Goal: Task Accomplishment & Management: Complete application form

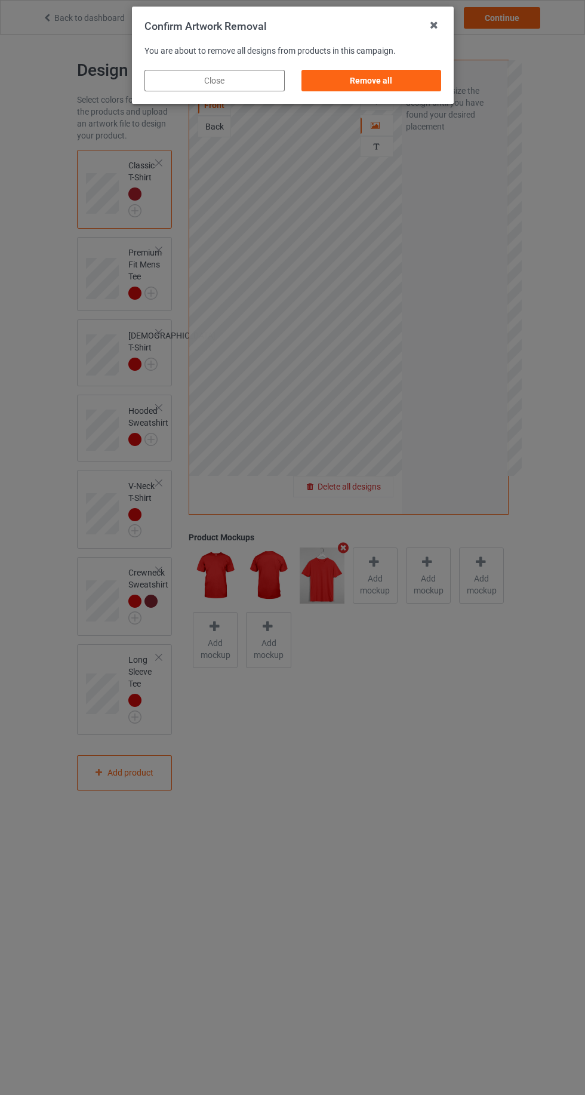
click at [412, 80] on div "Remove all" at bounding box center [371, 80] width 140 height 21
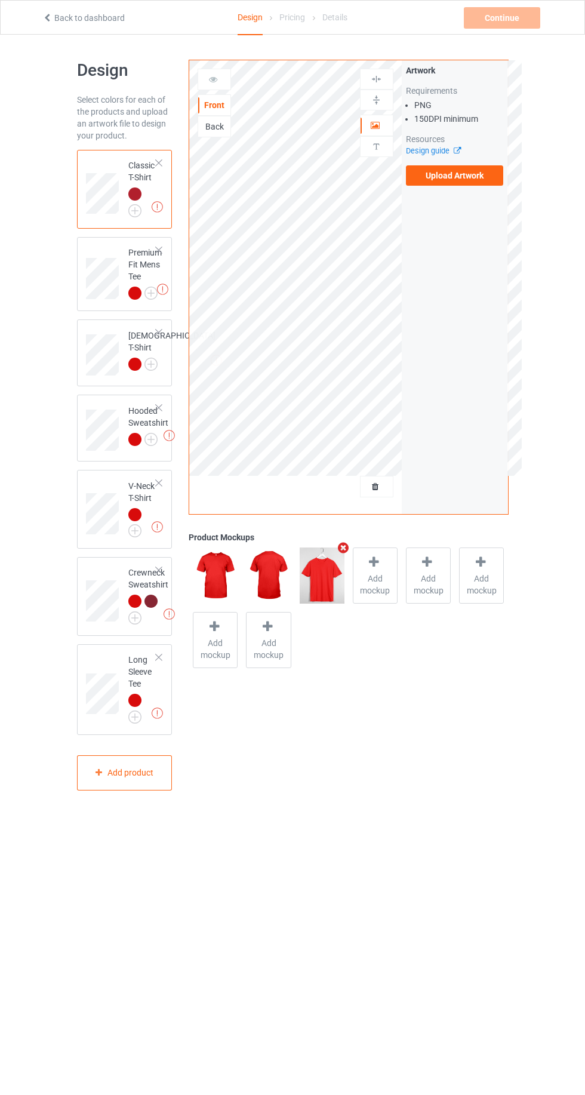
click at [470, 180] on label "Upload Artwork" at bounding box center [455, 175] width 98 height 20
click at [0, 0] on input "Upload Artwork" at bounding box center [0, 0] width 0 height 0
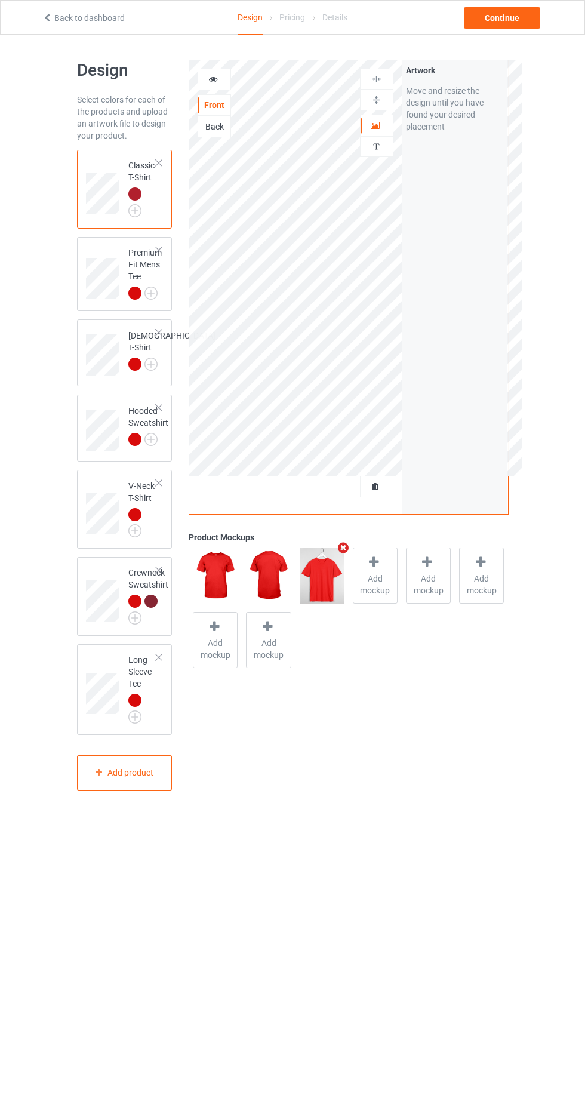
click at [0, 0] on img at bounding box center [0, 0] width 0 height 0
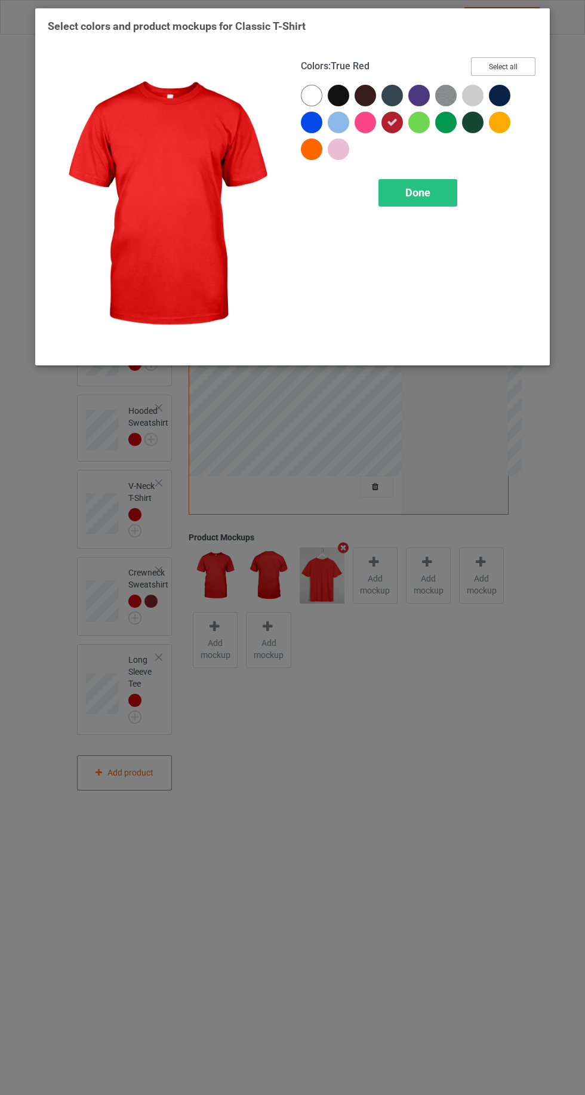
click at [513, 69] on button "Select all" at bounding box center [503, 66] width 64 height 19
click at [422, 194] on span "Done" at bounding box center [417, 192] width 25 height 13
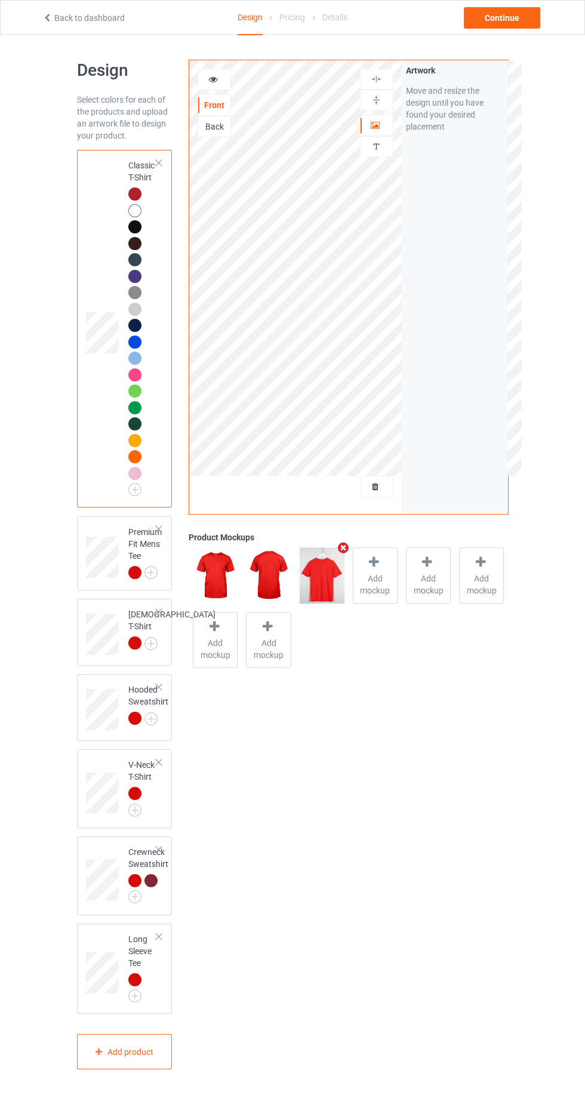
click at [136, 574] on div at bounding box center [134, 572] width 13 height 13
click at [0, 0] on img at bounding box center [0, 0] width 0 height 0
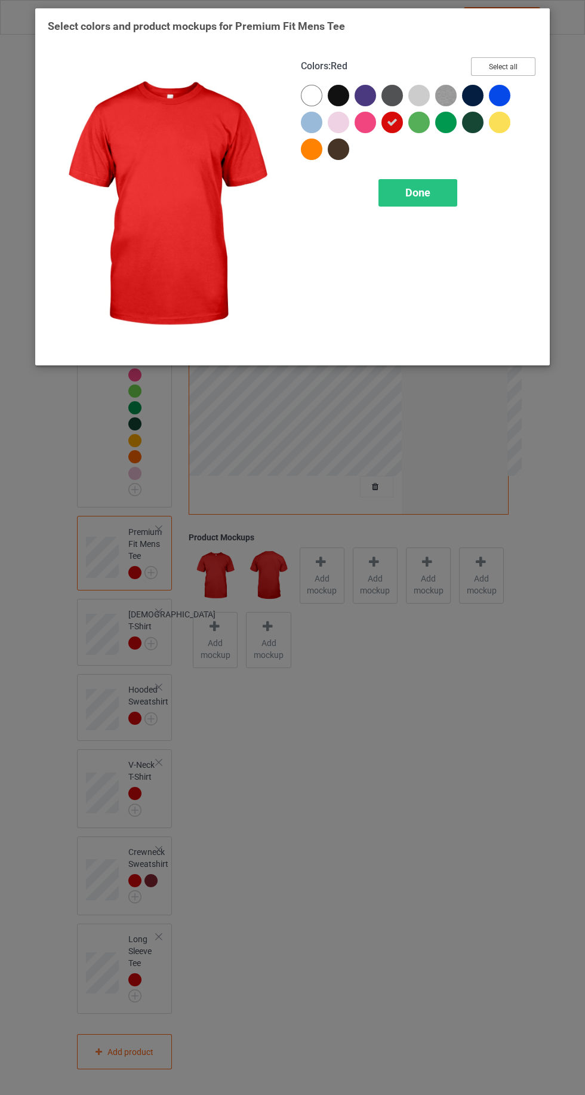
click at [520, 58] on button "Select all" at bounding box center [503, 66] width 64 height 19
click at [420, 189] on span "Done" at bounding box center [417, 192] width 25 height 13
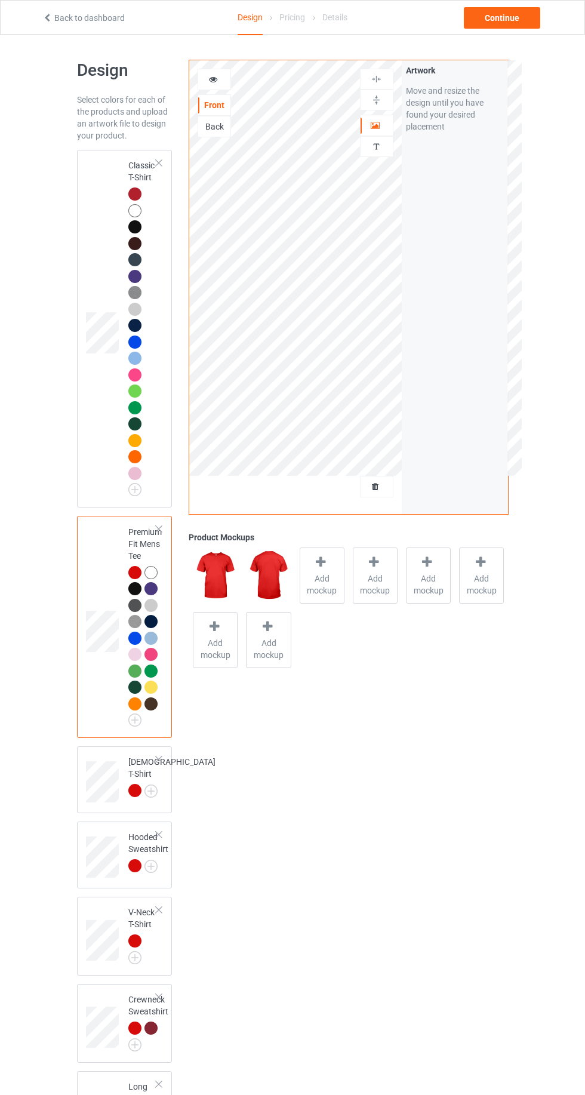
click at [0, 0] on img at bounding box center [0, 0] width 0 height 0
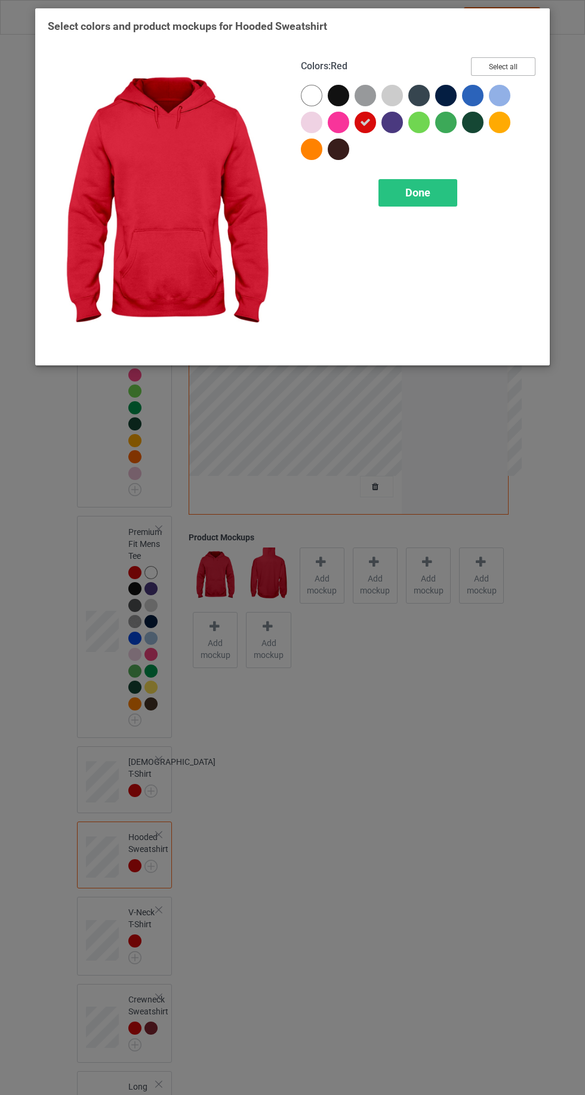
click at [512, 57] on button "Select all" at bounding box center [503, 66] width 64 height 19
click at [417, 192] on span "Done" at bounding box center [417, 192] width 25 height 13
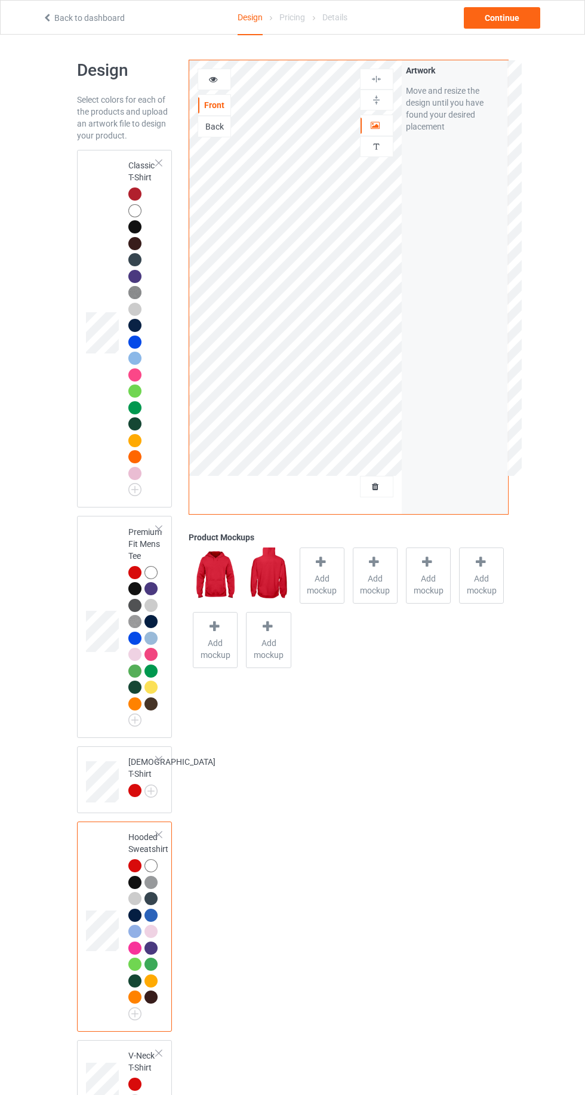
click at [134, 188] on div at bounding box center [134, 193] width 13 height 13
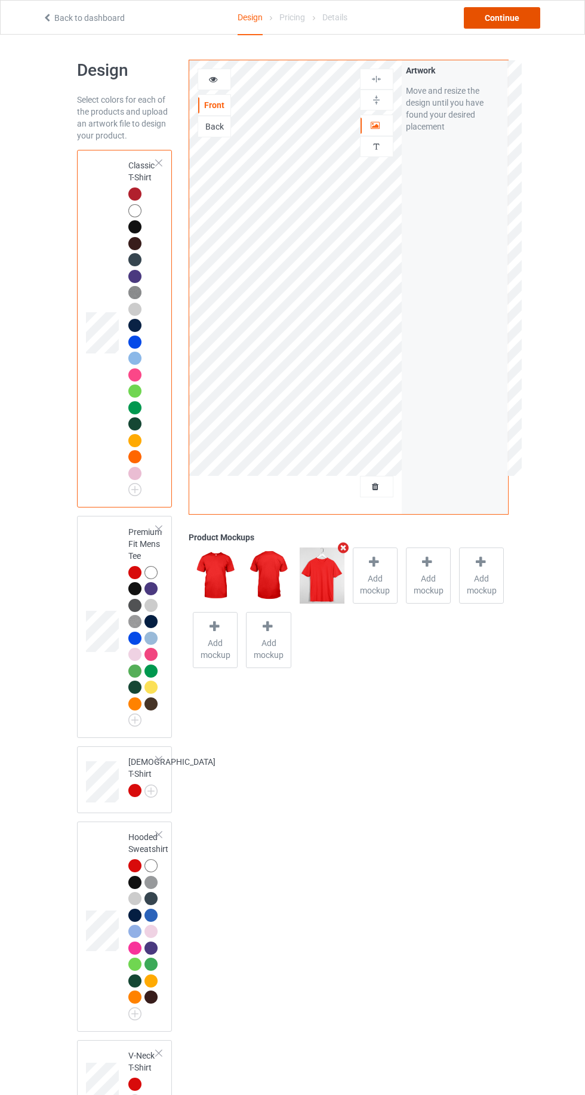
click at [524, 13] on div "Continue" at bounding box center [502, 17] width 76 height 21
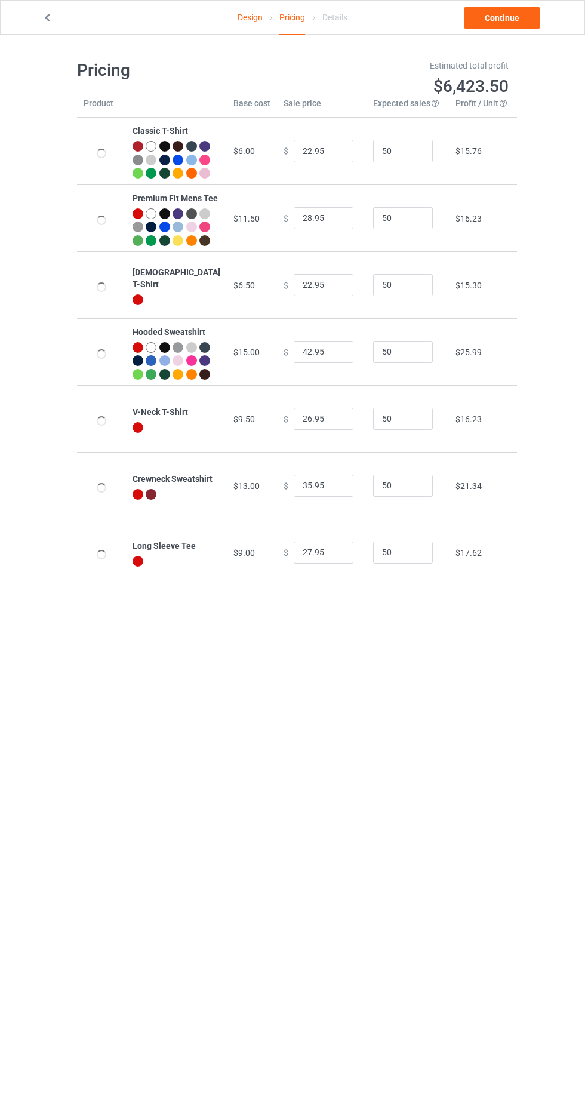
click at [518, 46] on div "Design Pricing Details Continue Pricing Estimated total profit $6,423.50 Produc…" at bounding box center [292, 323] width 585 height 576
click at [517, 23] on link "Continue" at bounding box center [502, 17] width 76 height 21
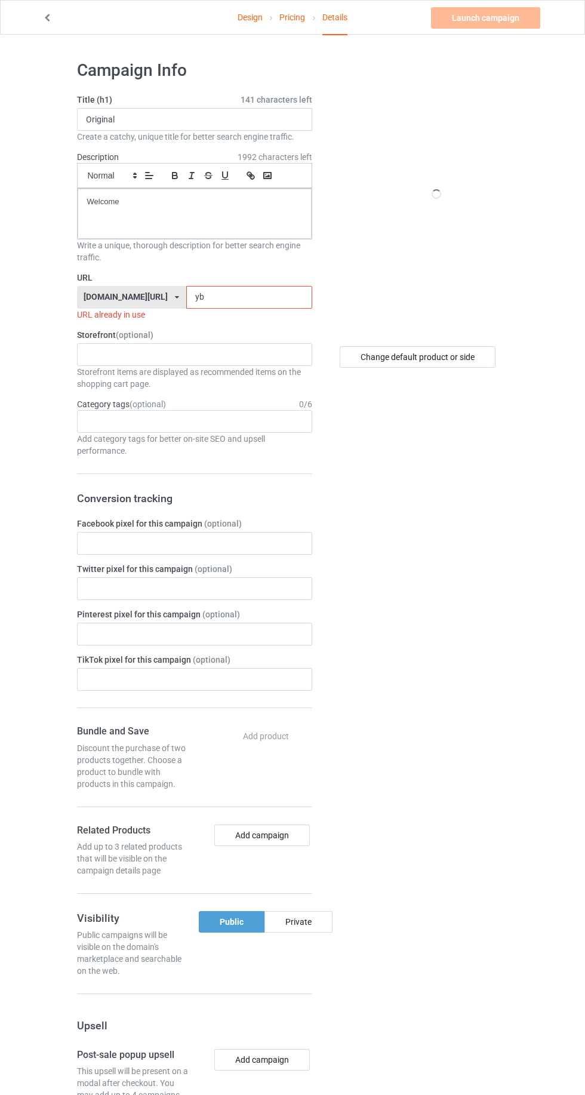
click at [234, 296] on input "yb" at bounding box center [249, 297] width 126 height 23
click at [219, 298] on input "yb" at bounding box center [249, 297] width 126 height 23
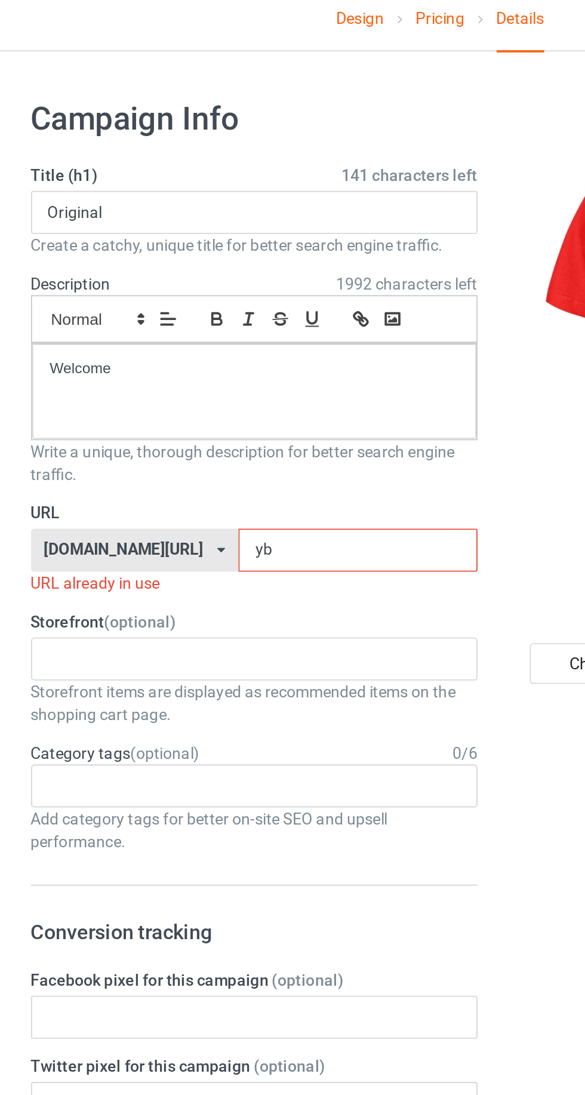
type input "ybt"
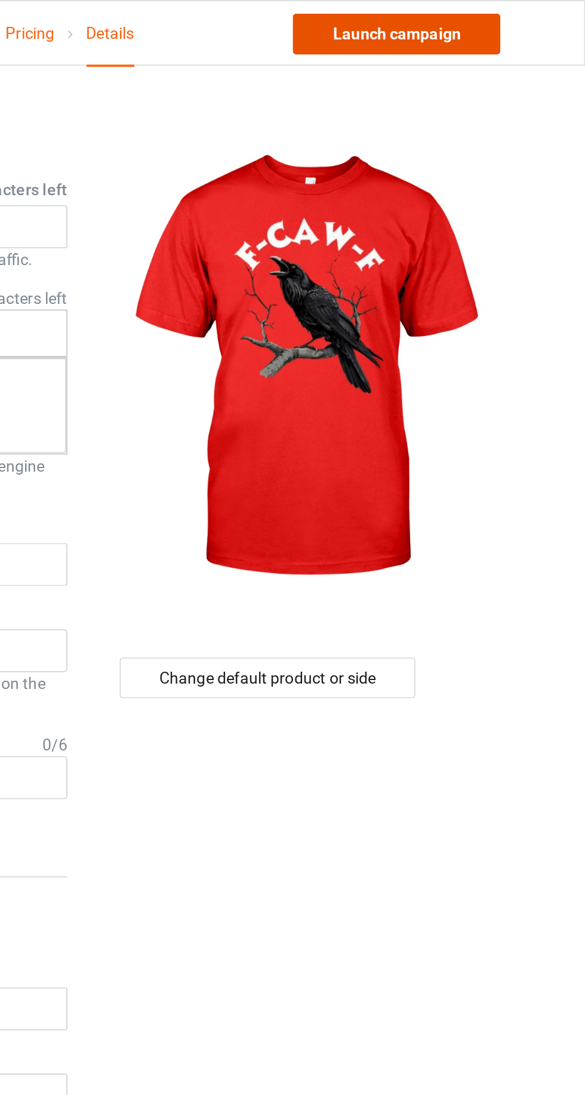
click at [492, 15] on link "Launch campaign" at bounding box center [485, 17] width 109 height 21
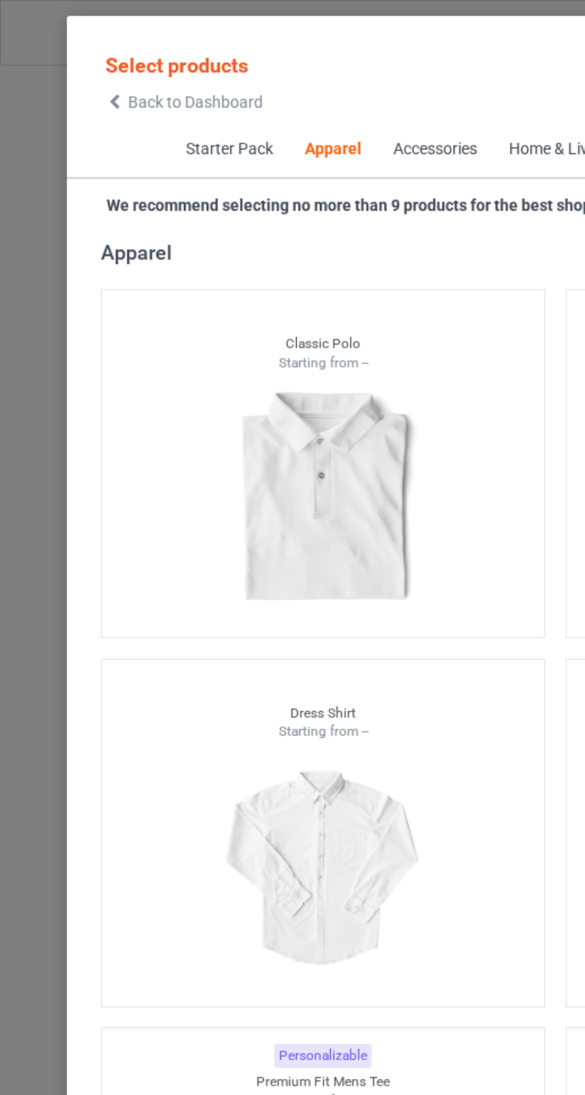
click at [63, 56] on icon at bounding box center [61, 54] width 10 height 8
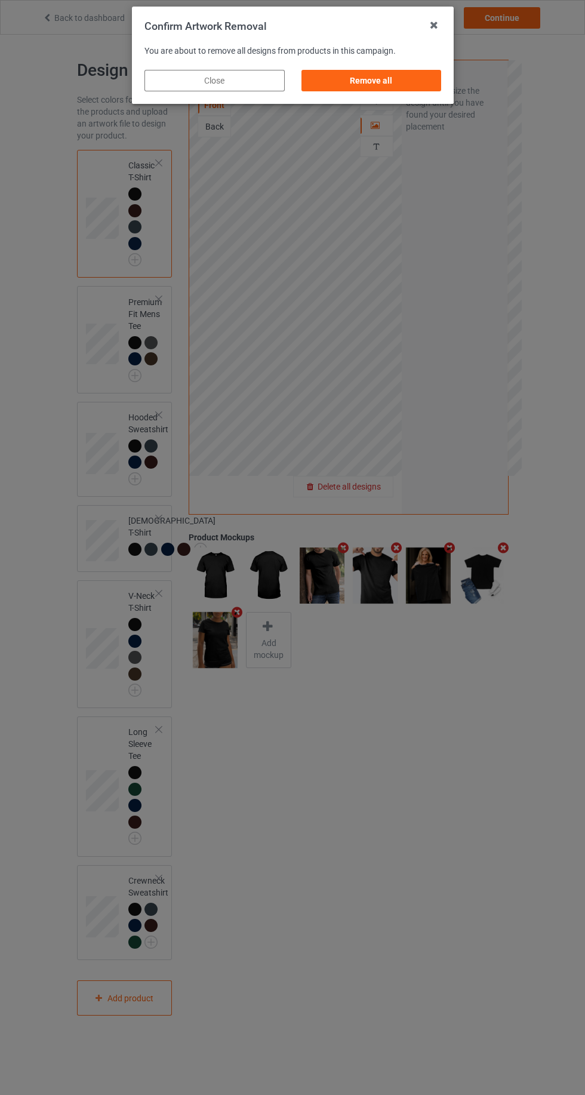
click at [385, 84] on div "Remove all" at bounding box center [371, 80] width 140 height 21
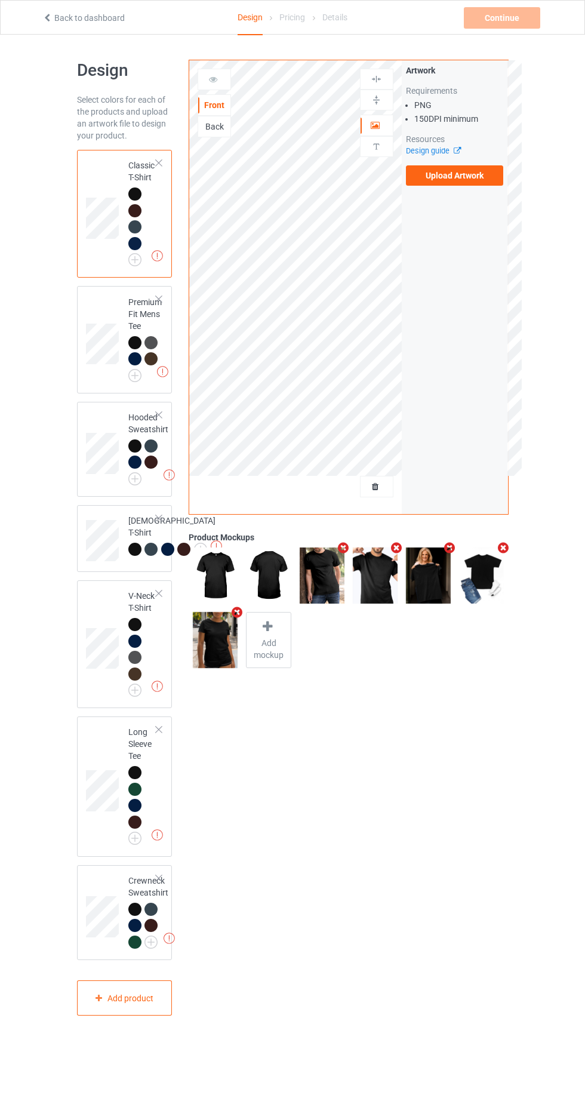
click at [466, 175] on label "Upload Artwork" at bounding box center [455, 175] width 98 height 20
click at [0, 0] on input "Upload Artwork" at bounding box center [0, 0] width 0 height 0
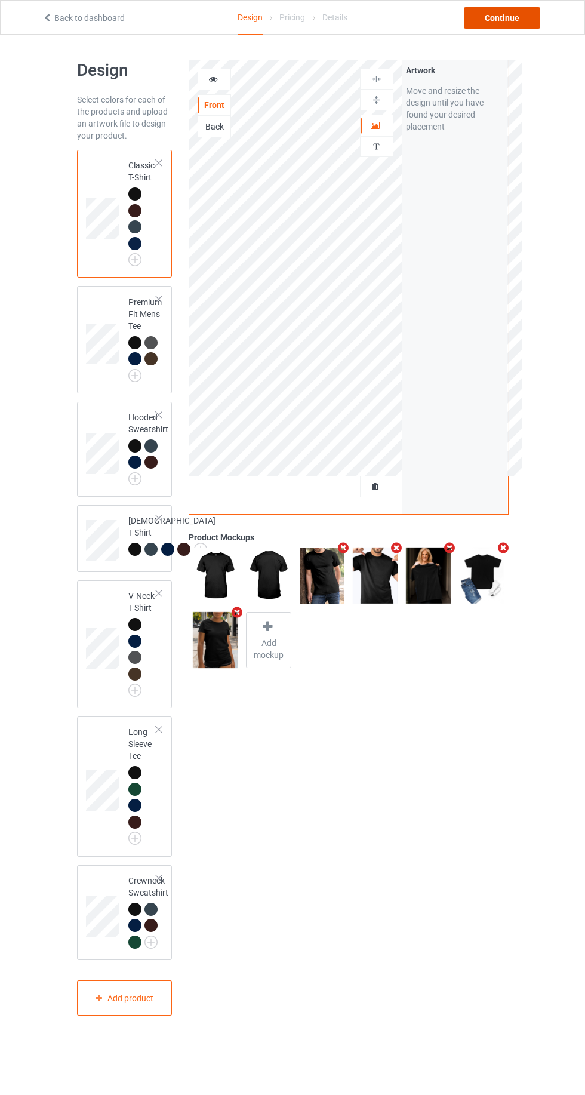
click at [506, 23] on div "Continue" at bounding box center [502, 17] width 76 height 21
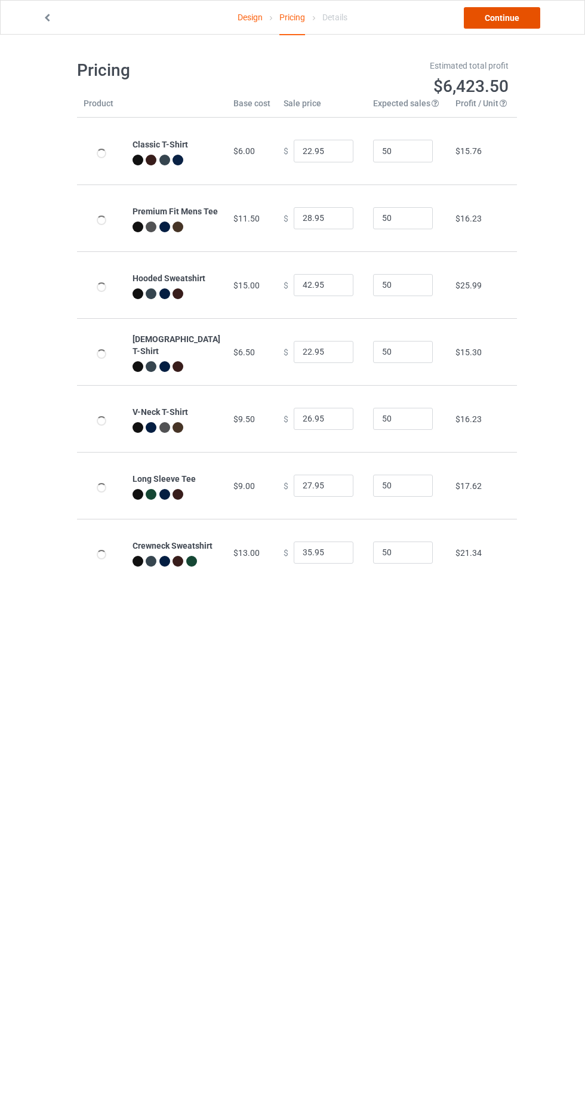
click at [511, 23] on link "Continue" at bounding box center [502, 17] width 76 height 21
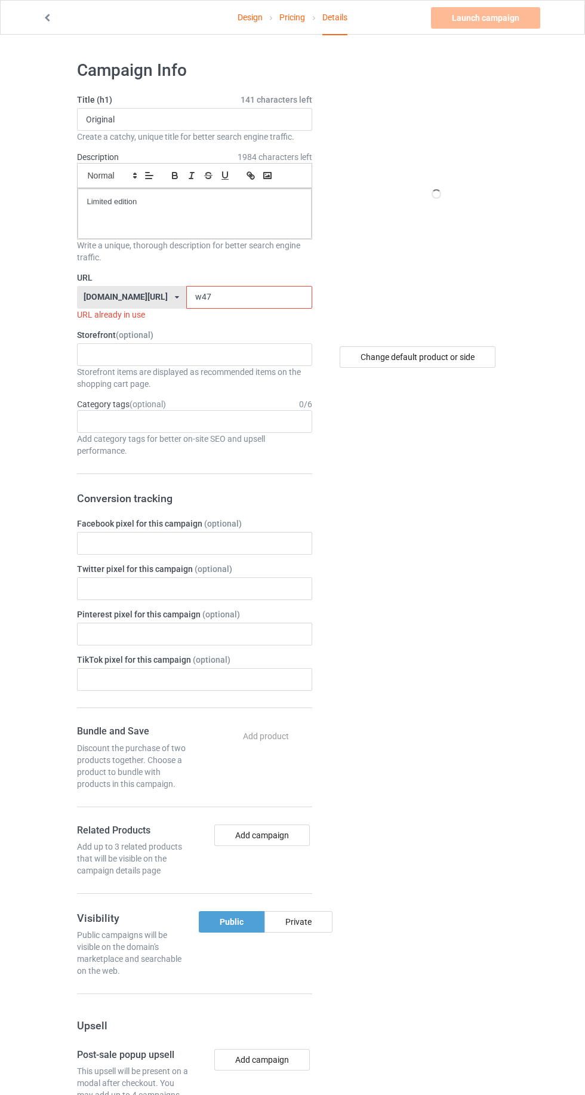
click at [224, 296] on input "w47" at bounding box center [249, 297] width 126 height 23
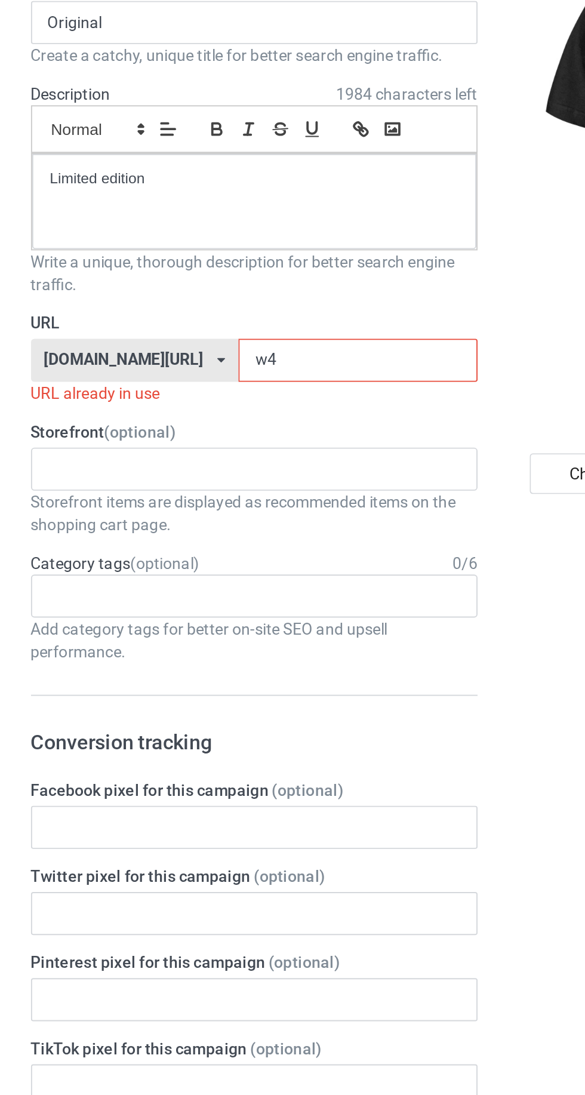
type input "w"
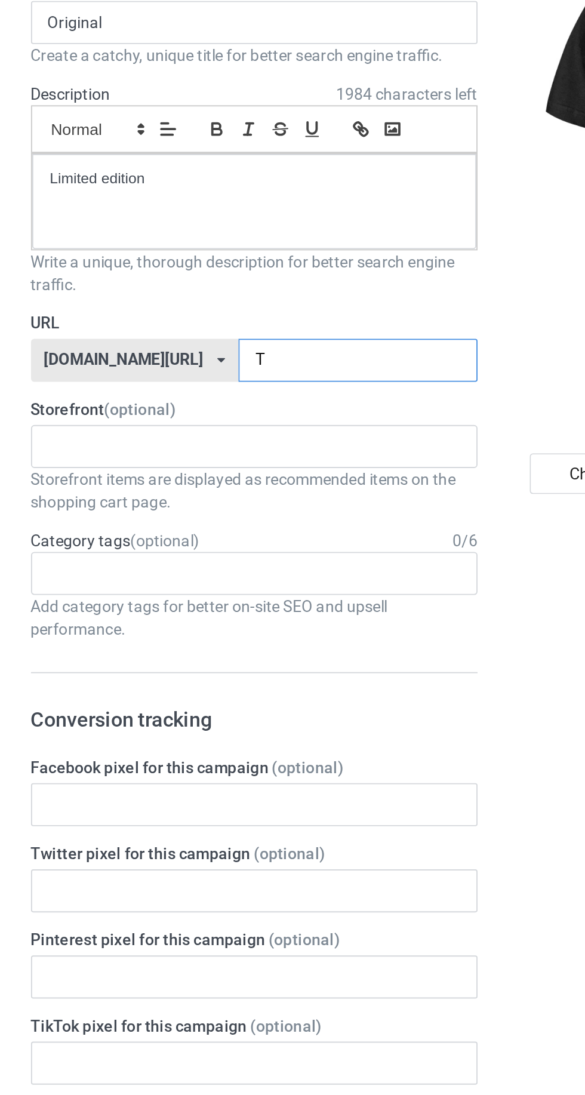
type input "Tu"
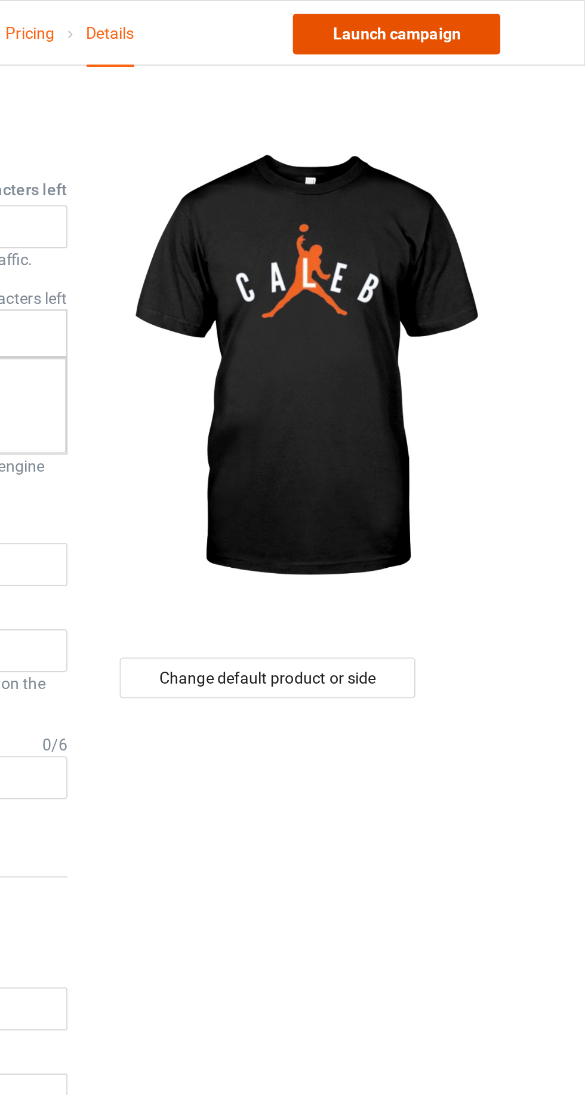
click at [501, 16] on link "Launch campaign" at bounding box center [485, 17] width 109 height 21
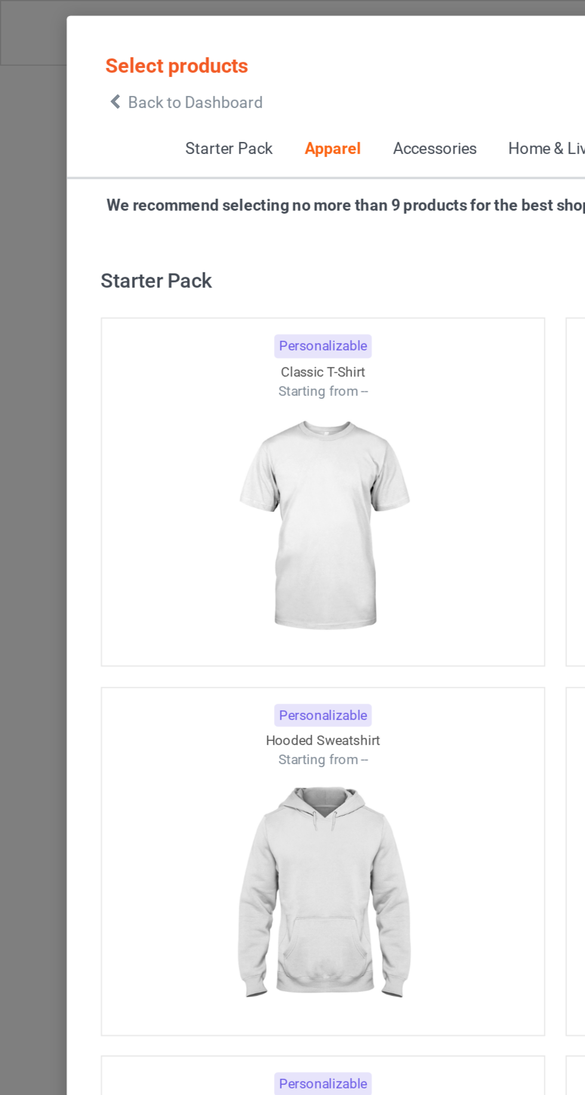
scroll to position [639, 0]
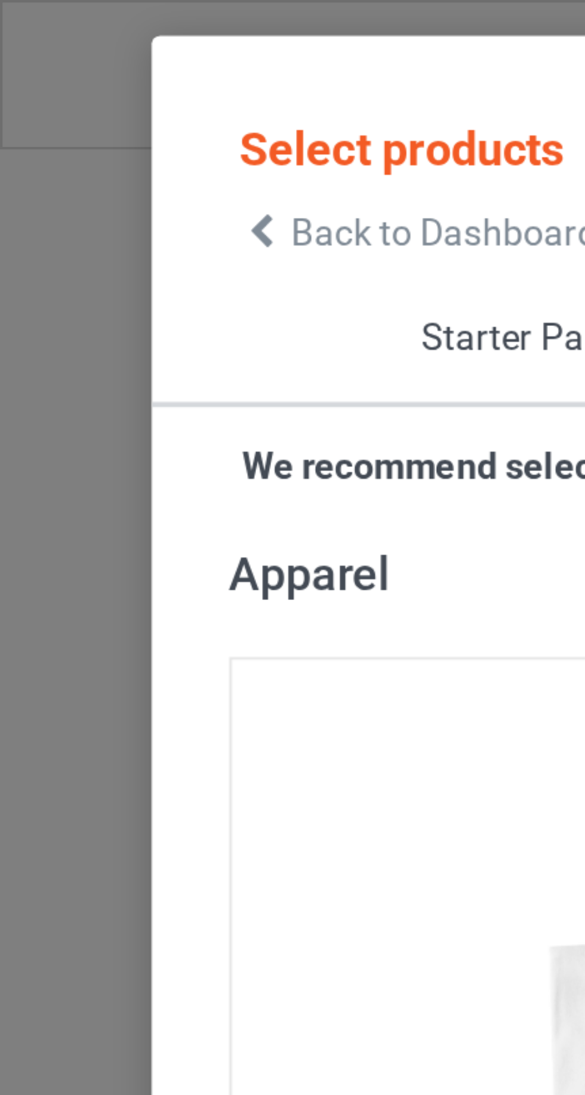
click at [61, 57] on icon at bounding box center [61, 54] width 10 height 8
